Goal: Find contact information: Find contact information

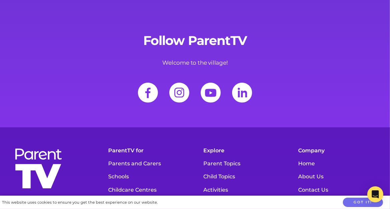
scroll to position [2637, 0]
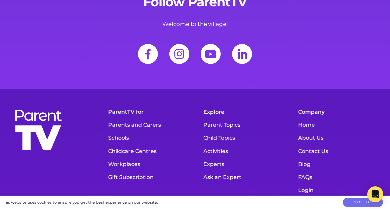
click at [317, 145] on link "Contact Us" at bounding box center [337, 151] width 85 height 13
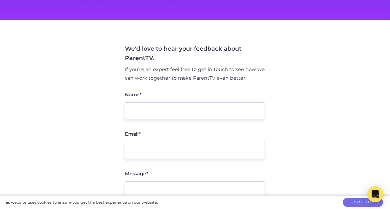
scroll to position [100, 0]
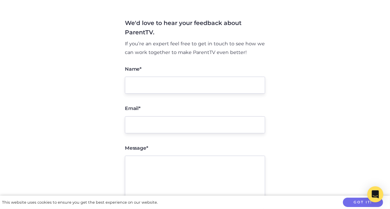
click at [153, 90] on input "Name*" at bounding box center [195, 85] width 140 height 17
